Goal: Task Accomplishment & Management: Manage account settings

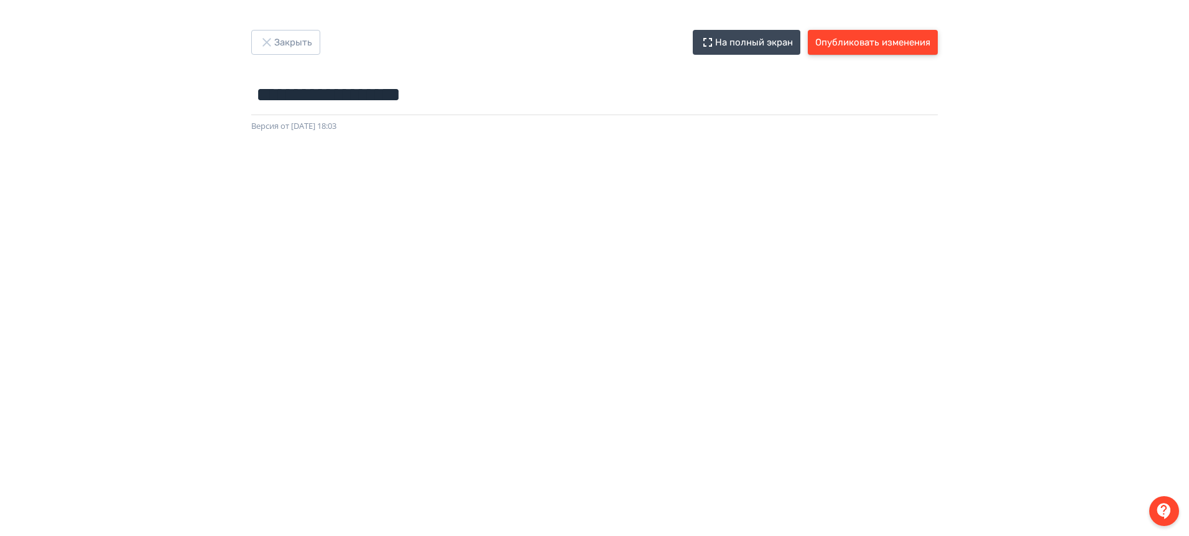
click at [865, 46] on button "Опубликовать изменения" at bounding box center [873, 42] width 130 height 25
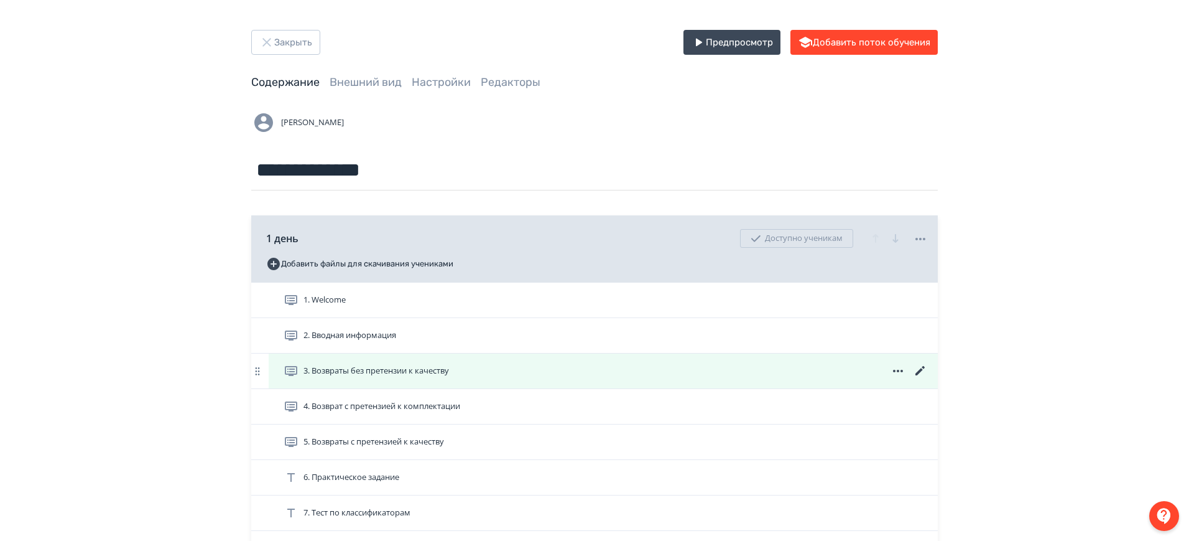
click at [921, 370] on icon at bounding box center [920, 370] width 9 height 9
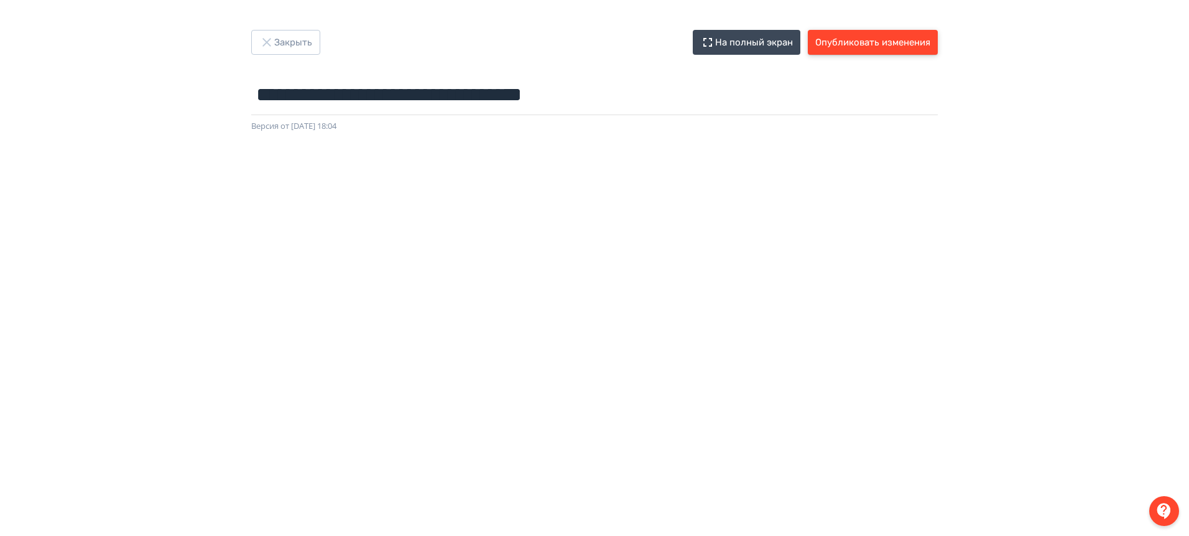
click at [880, 42] on button "Опубликовать изменения" at bounding box center [873, 42] width 130 height 25
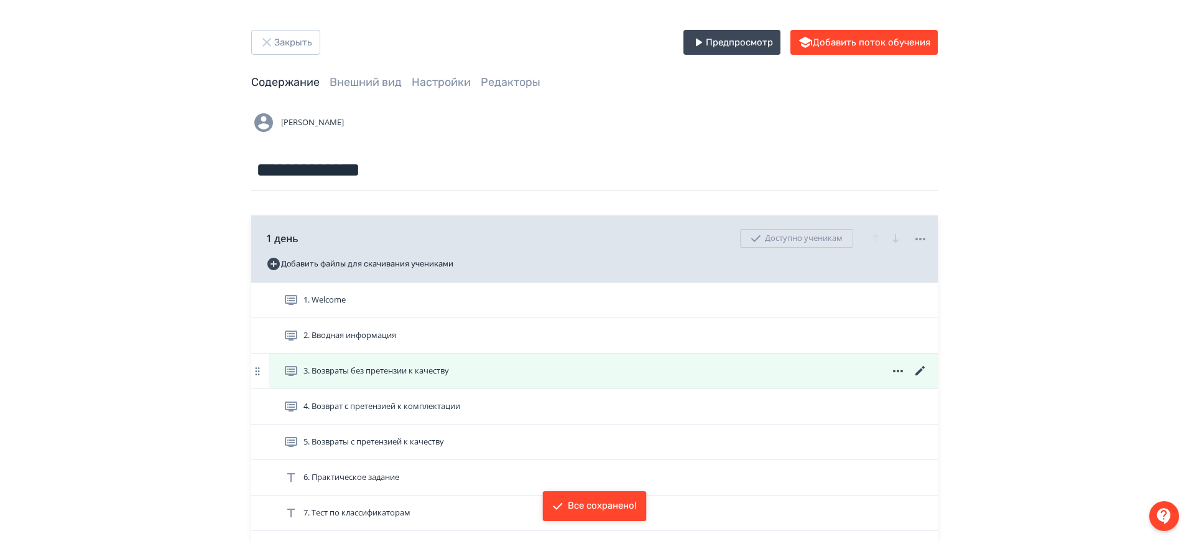
click at [621, 370] on div "3. Возвраты без претензии к качеству" at bounding box center [606, 370] width 644 height 15
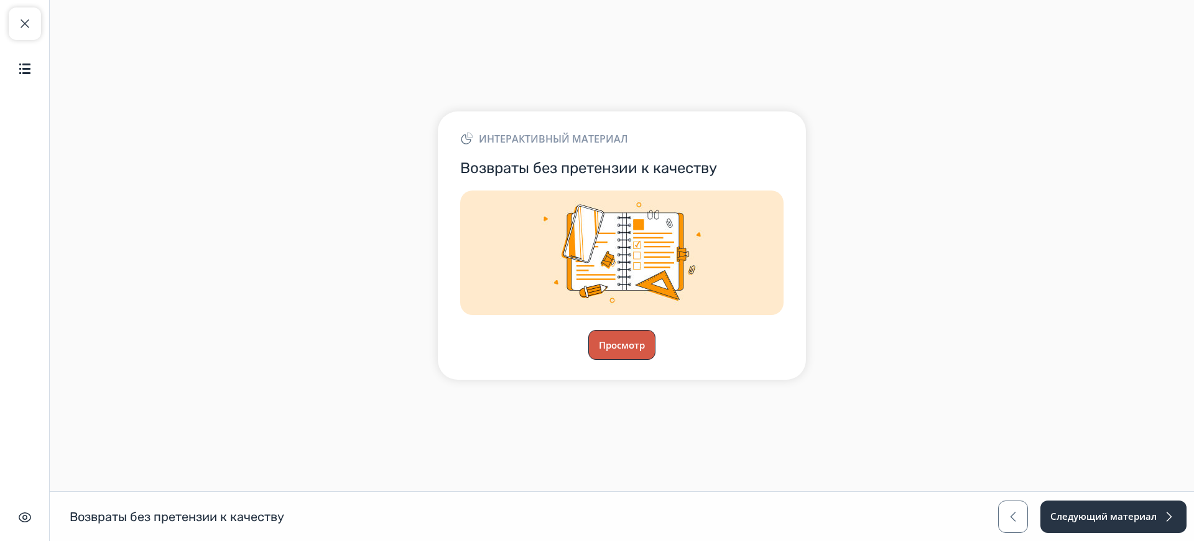
click at [622, 340] on button "Просмотр" at bounding box center [621, 345] width 67 height 30
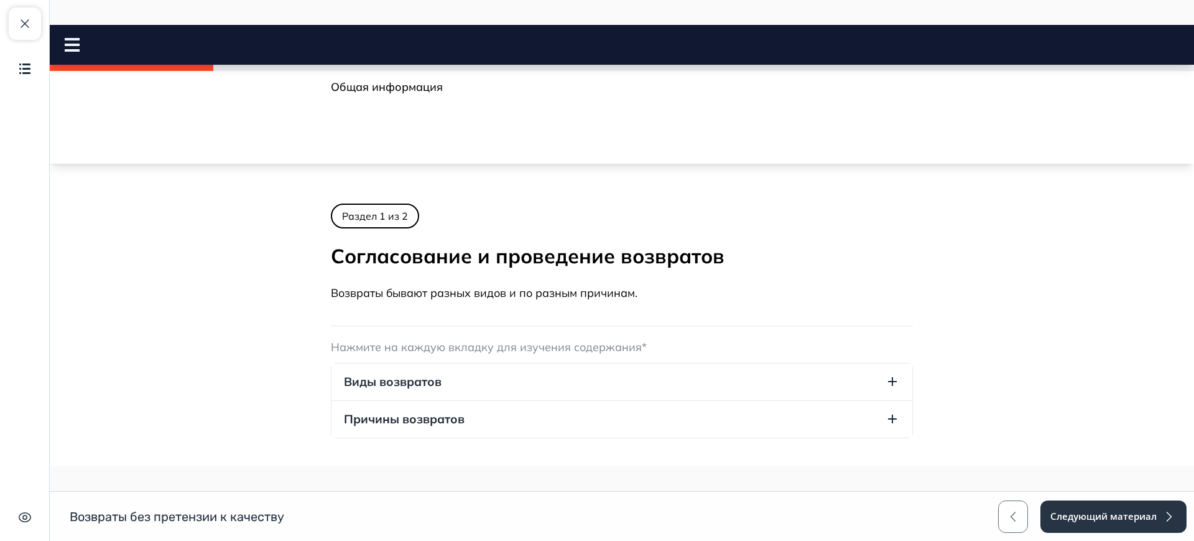
scroll to position [176, 0]
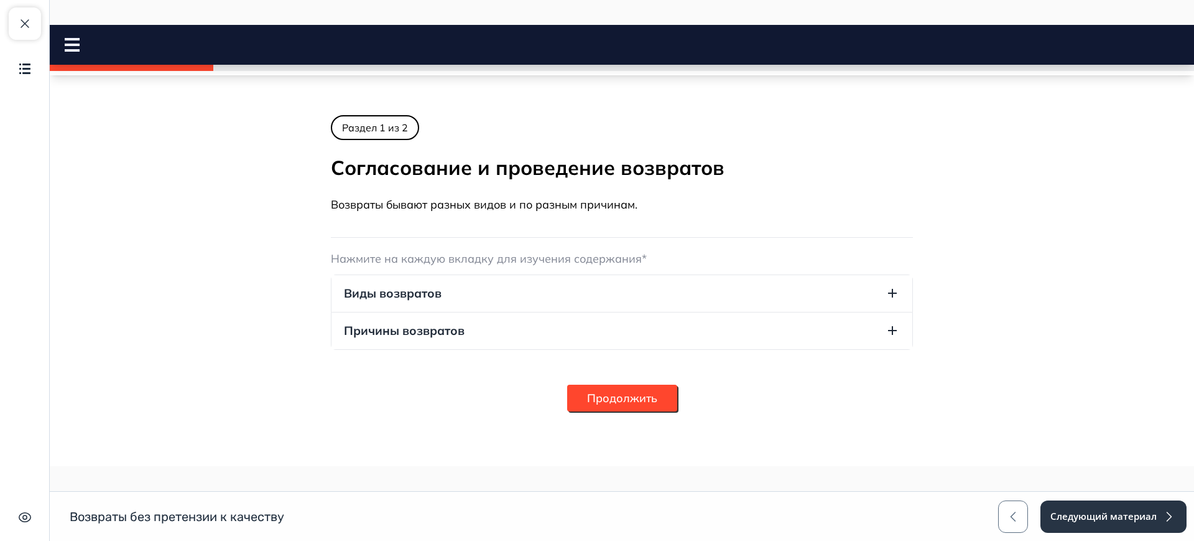
click at [616, 386] on button "Продолжить" at bounding box center [622, 397] width 110 height 27
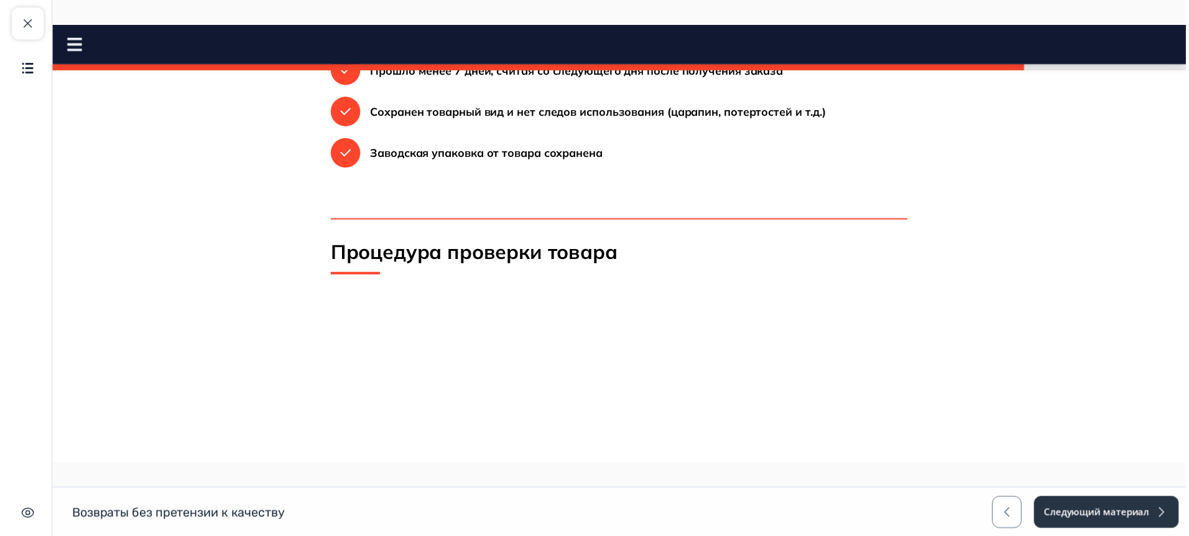
scroll to position [509, 0]
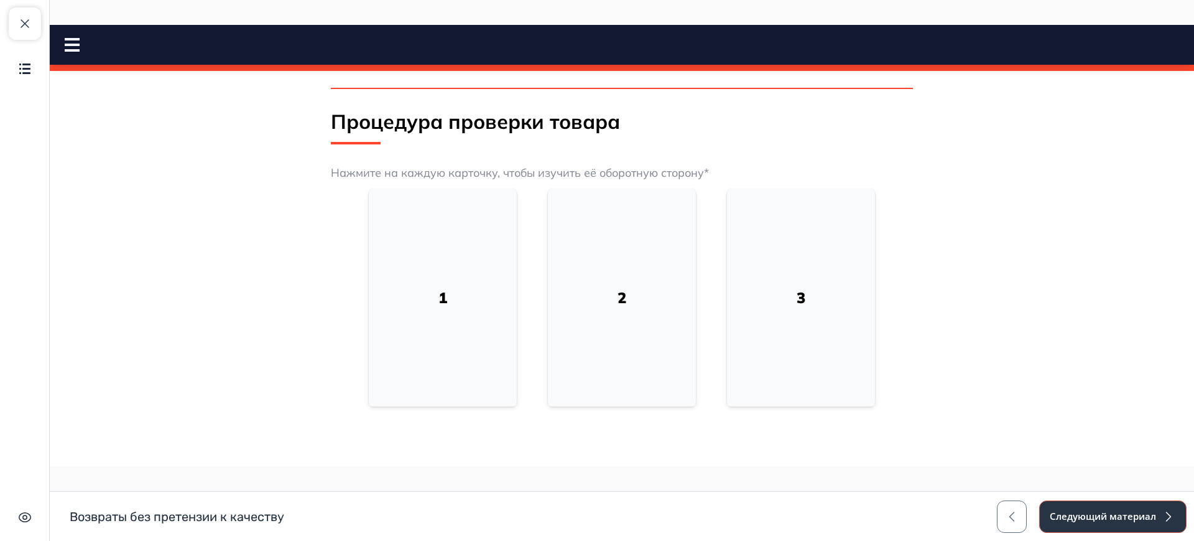
click at [1076, 511] on button "Следующий материал" at bounding box center [1112, 516] width 147 height 32
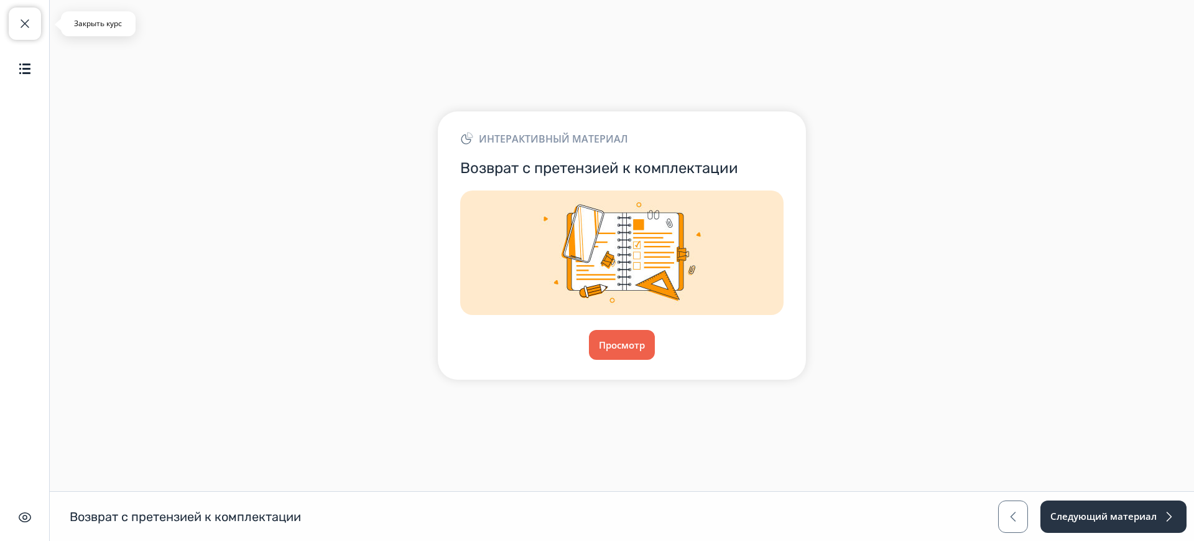
click at [28, 31] on button "Закрыть курс" at bounding box center [25, 23] width 32 height 32
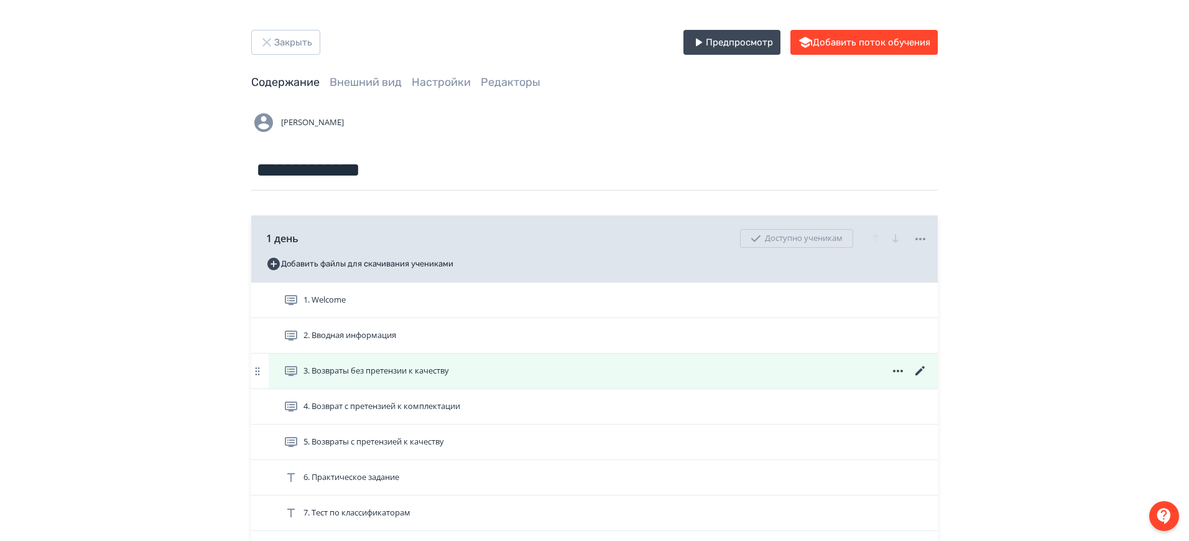
click at [922, 368] on icon at bounding box center [920, 370] width 15 height 15
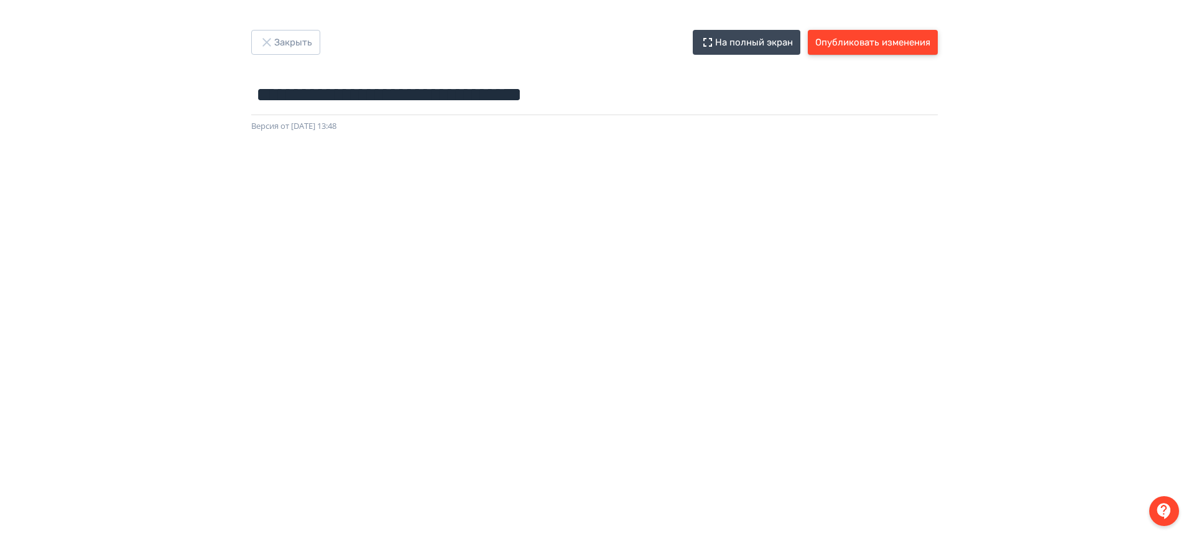
click at [904, 46] on button "Опубликовать изменения" at bounding box center [873, 42] width 130 height 25
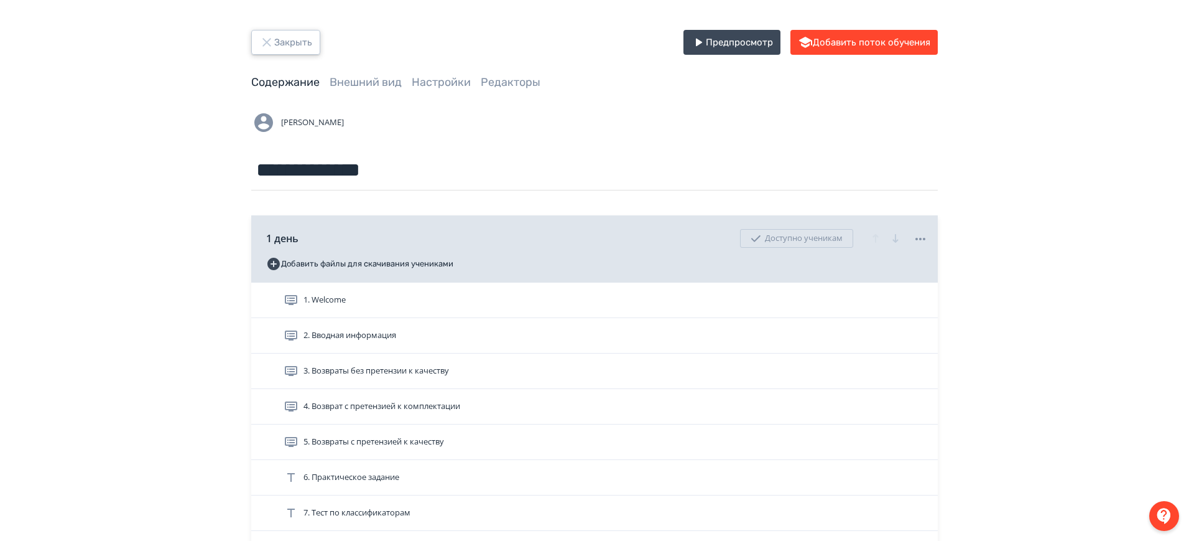
click at [286, 44] on button "Закрыть" at bounding box center [285, 42] width 69 height 25
